Goal: Task Accomplishment & Management: Manage account settings

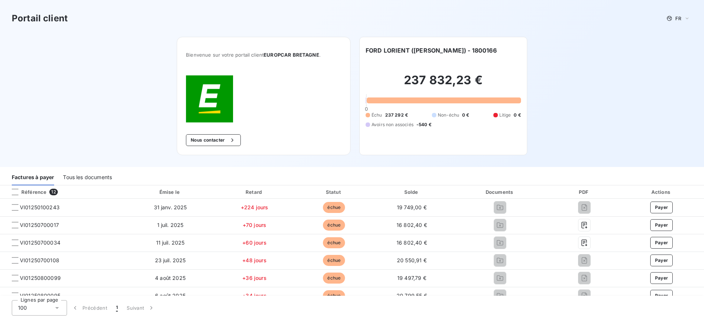
click at [17, 208] on div at bounding box center [15, 207] width 7 height 7
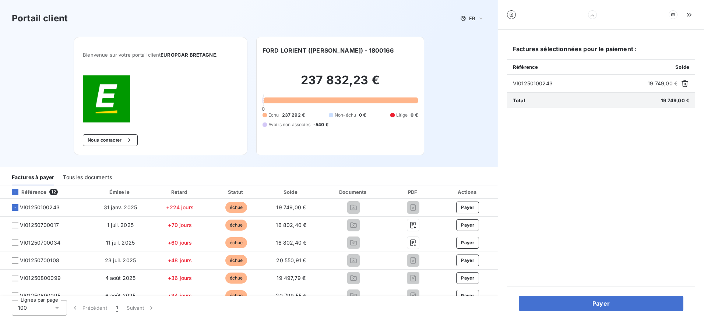
click at [666, 85] on span "19 749,00 €" at bounding box center [663, 83] width 30 height 7
click at [659, 83] on span "19 749,00 €" at bounding box center [663, 83] width 30 height 7
click at [526, 82] on span "VI01250100243" at bounding box center [579, 83] width 132 height 7
click at [46, 204] on span "VI01250100243" at bounding box center [40, 207] width 40 height 7
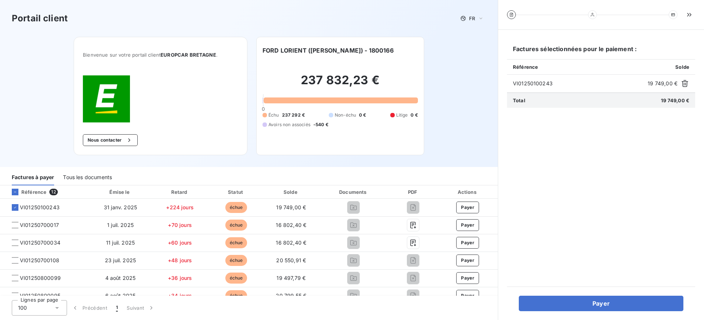
click at [47, 209] on span "VI01250100243" at bounding box center [40, 207] width 40 height 7
click at [47, 208] on span "VI01250100243" at bounding box center [40, 207] width 40 height 7
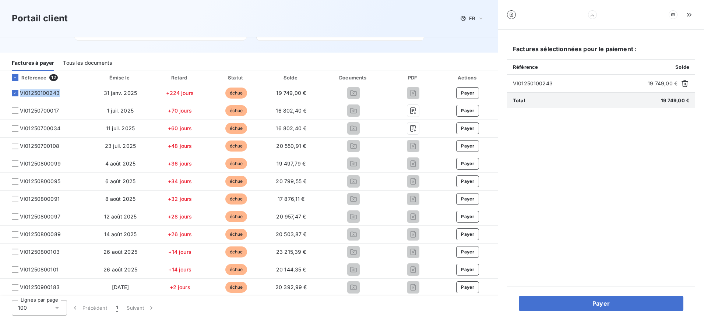
click at [687, 84] on icon "button" at bounding box center [685, 83] width 7 height 7
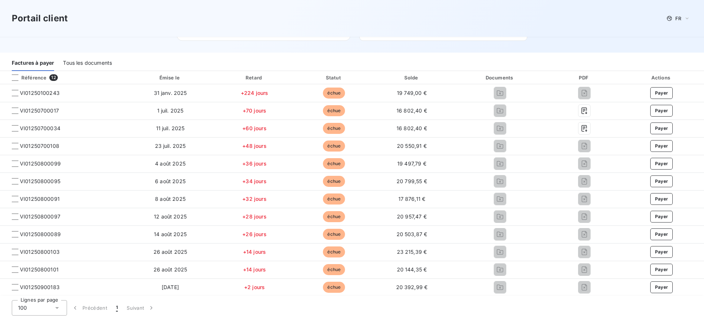
click at [16, 94] on div at bounding box center [15, 93] width 7 height 7
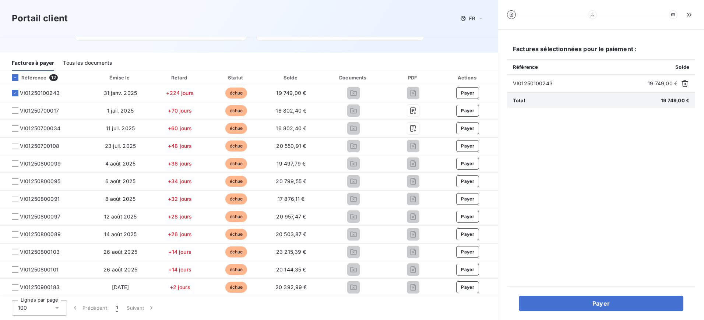
click at [16, 93] on icon at bounding box center [15, 93] width 4 height 4
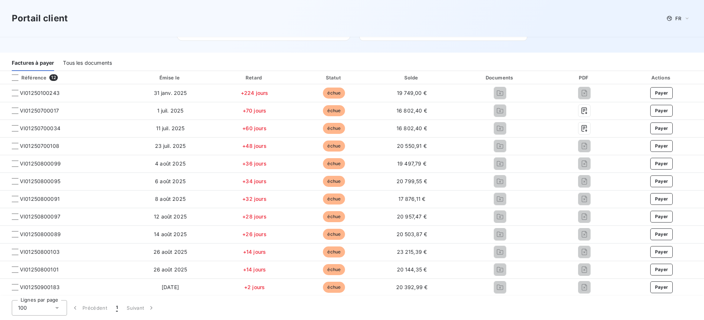
click at [16, 78] on div at bounding box center [15, 77] width 7 height 7
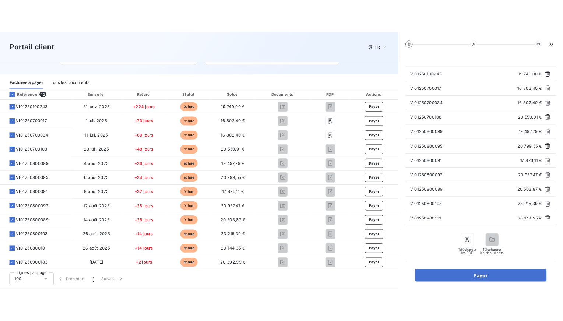
scroll to position [79, 0]
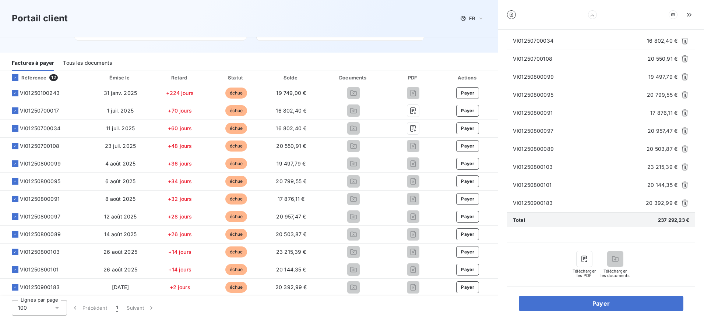
click at [623, 261] on div "Télécharger les documents" at bounding box center [615, 265] width 29 height 27
click at [585, 260] on icon "button" at bounding box center [584, 259] width 7 height 7
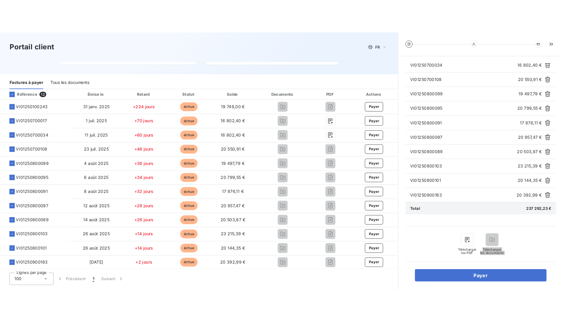
scroll to position [0, 0]
